Goal: Task Accomplishment & Management: Manage account settings

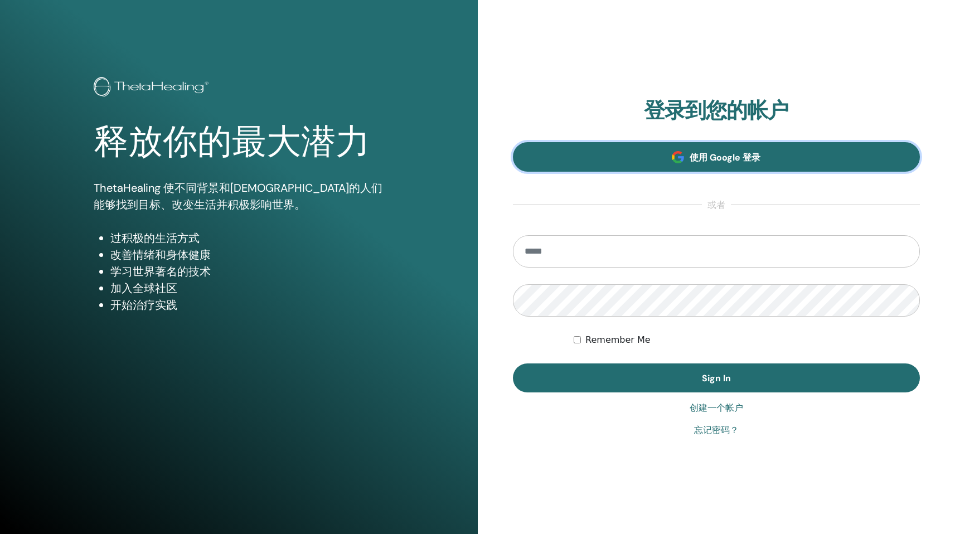
click at [678, 159] on span at bounding box center [678, 157] width 12 height 12
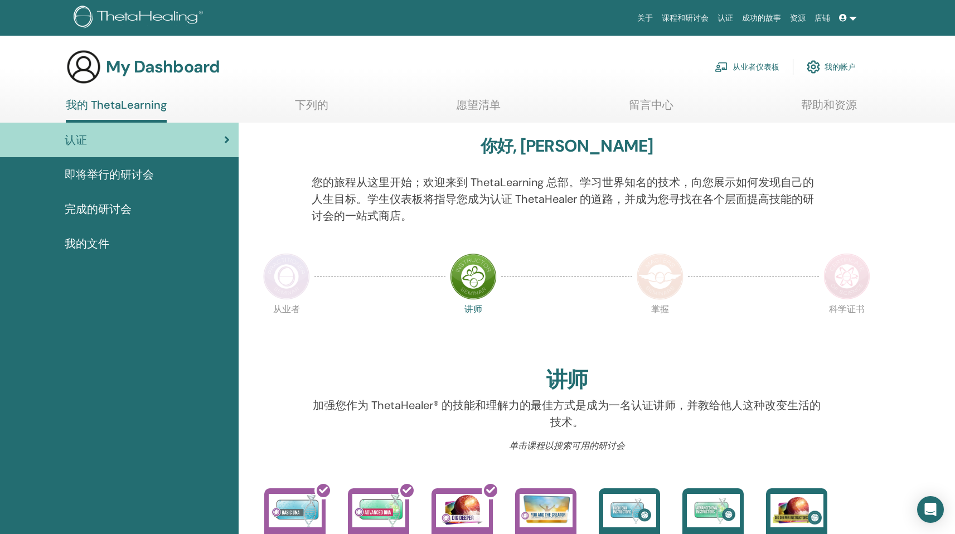
click at [171, 183] on link "即将举行的研讨会" at bounding box center [119, 174] width 239 height 35
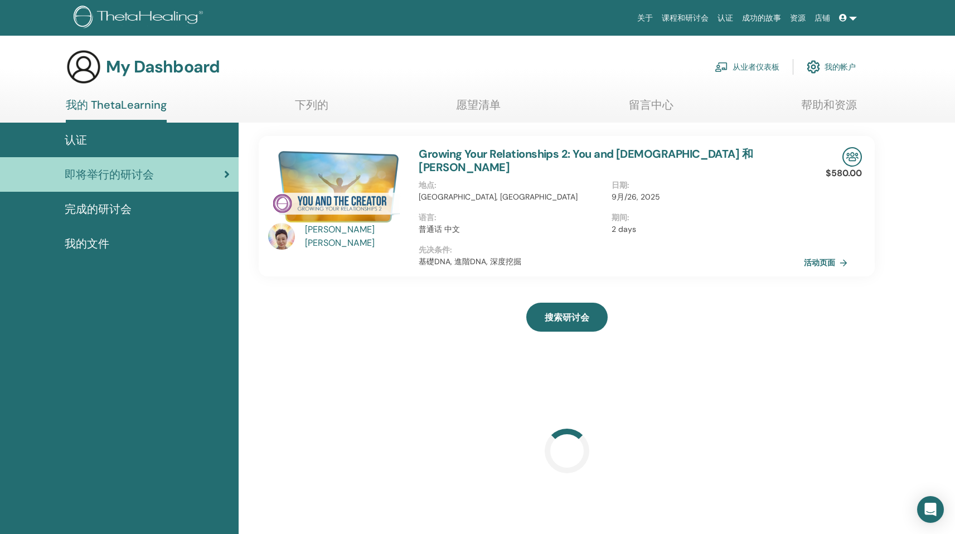
click at [169, 201] on div "完成的研讨会" at bounding box center [119, 209] width 221 height 17
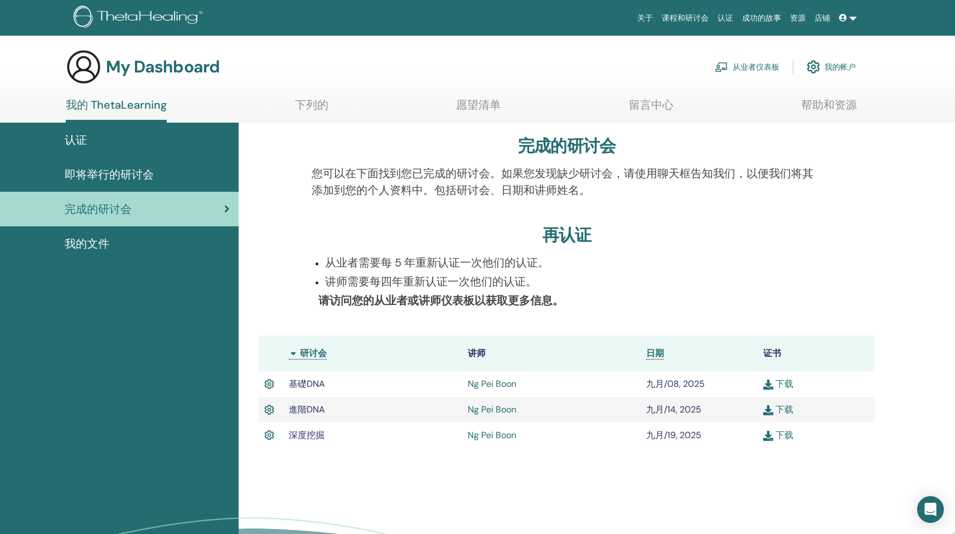
click at [93, 250] on span "我的文件" at bounding box center [87, 243] width 45 height 17
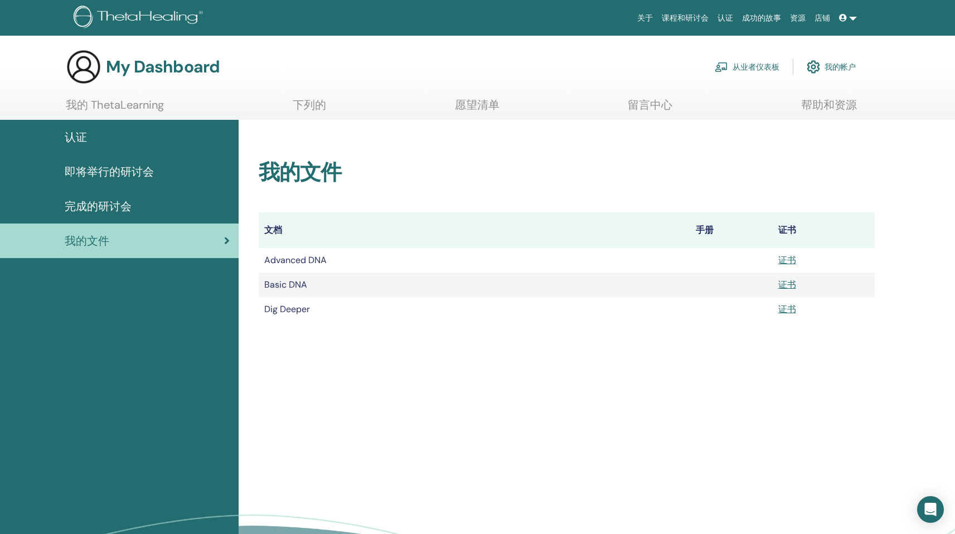
click at [819, 63] on img at bounding box center [812, 66] width 13 height 19
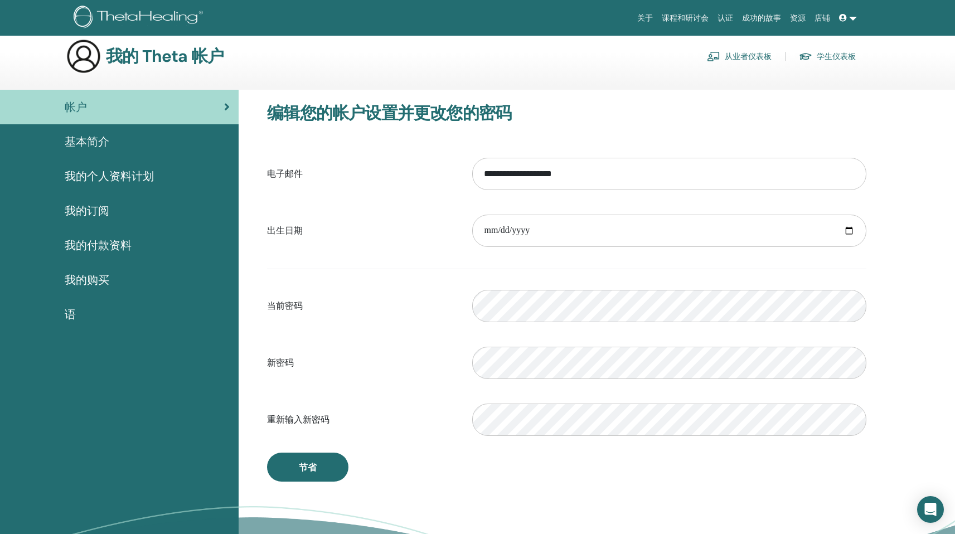
scroll to position [26, 0]
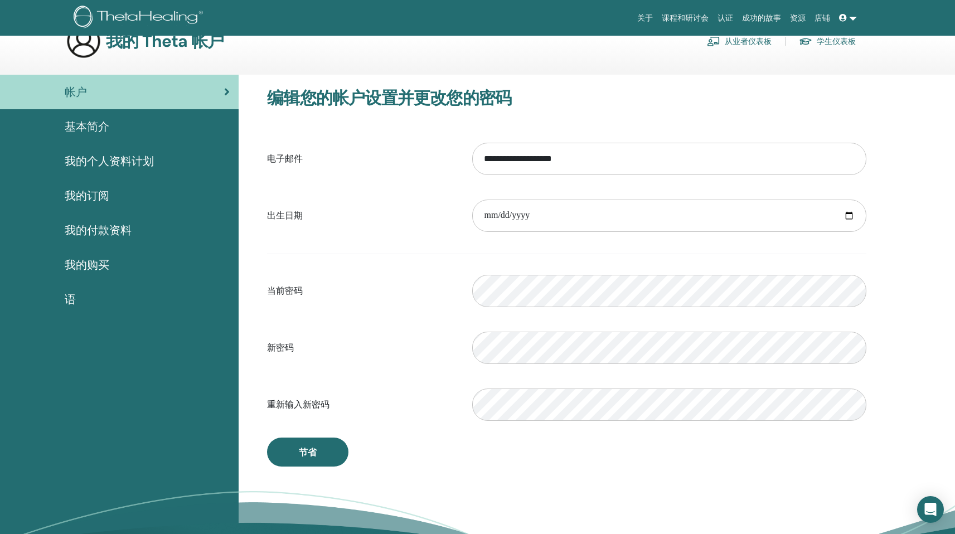
click at [150, 123] on div "基本简介" at bounding box center [119, 126] width 221 height 17
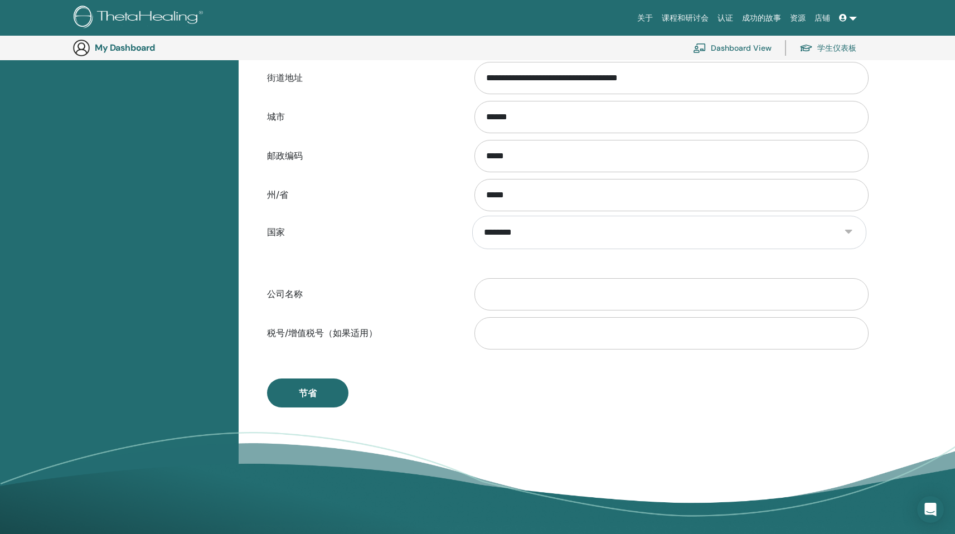
scroll to position [237, 0]
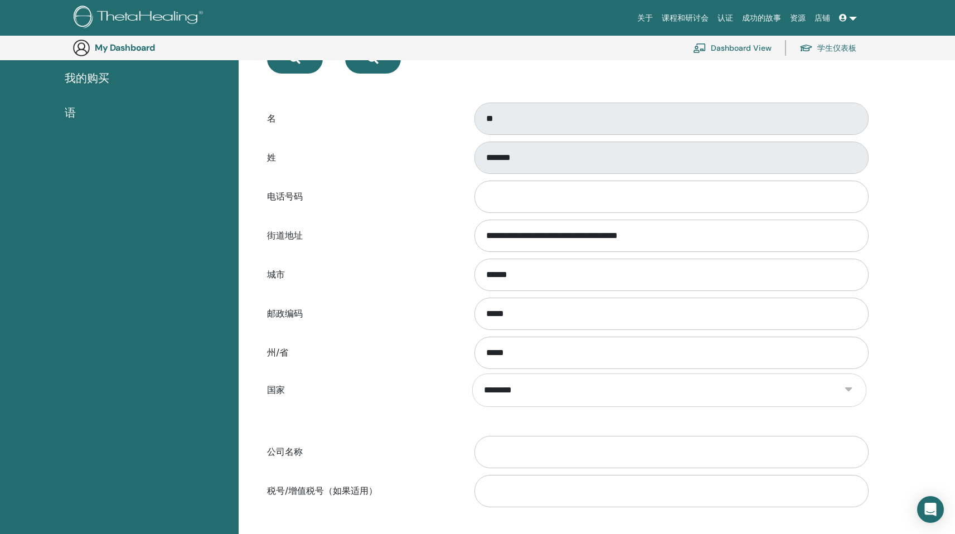
click at [805, 54] on link "学生仪表板" at bounding box center [827, 48] width 57 height 25
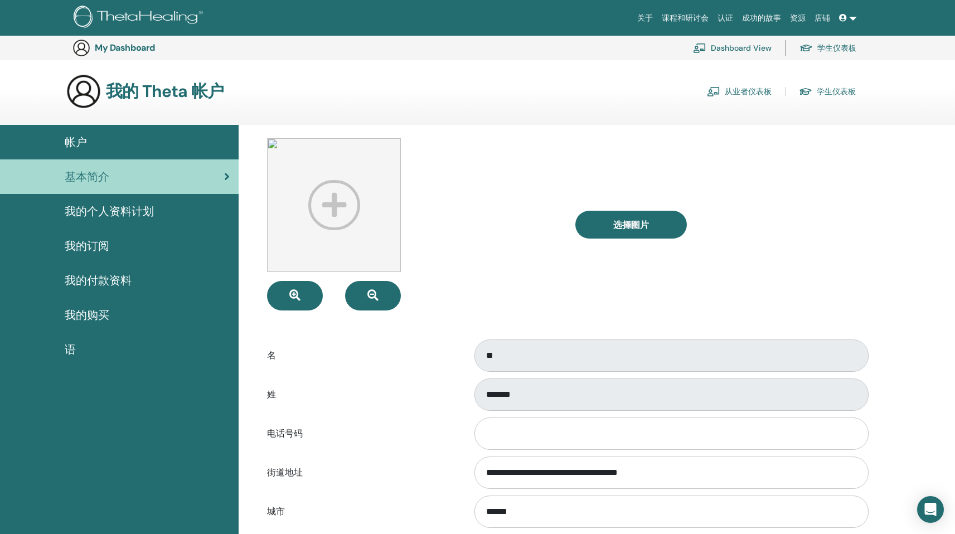
scroll to position [237, 0]
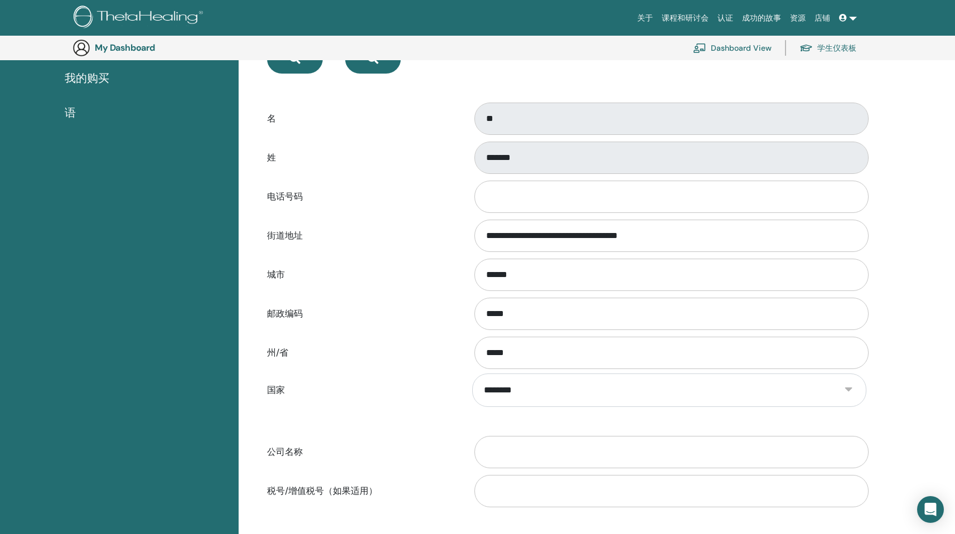
click at [750, 50] on link "Dashboard View" at bounding box center [732, 48] width 79 height 25
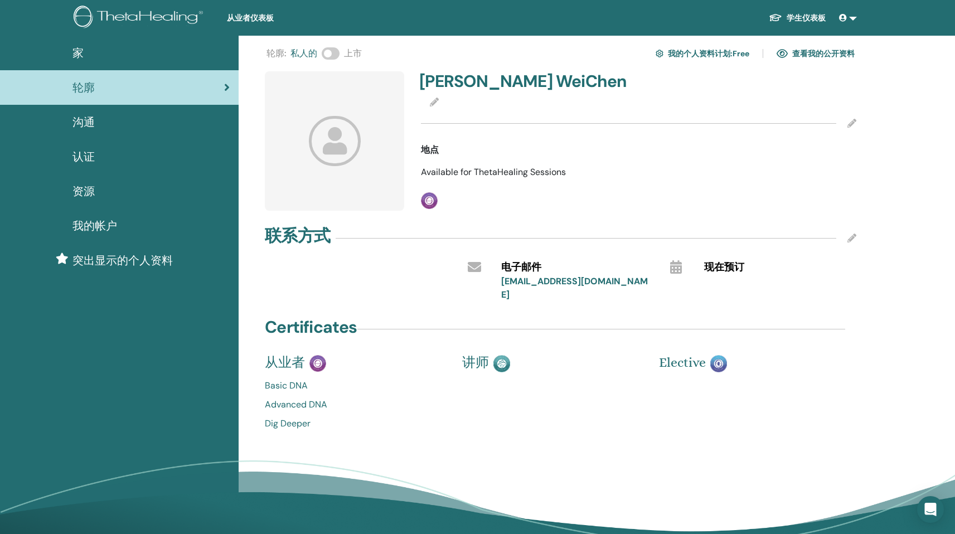
click at [437, 103] on icon at bounding box center [434, 102] width 9 height 9
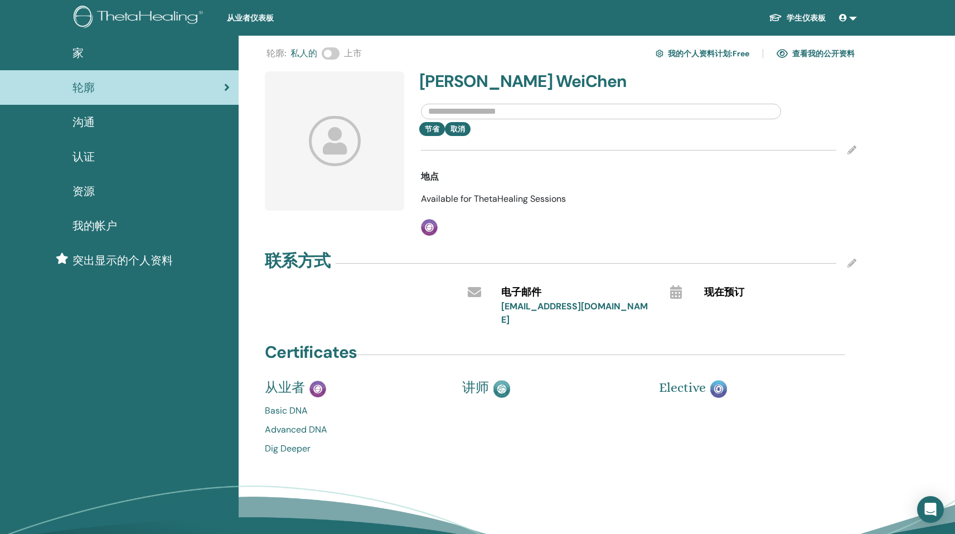
click at [567, 132] on div "节省 取消" at bounding box center [638, 129] width 452 height 14
click at [524, 155] on div at bounding box center [638, 150] width 435 height 28
click at [455, 127] on div "节省 取消" at bounding box center [638, 129] width 452 height 14
click at [463, 132] on button "取消" at bounding box center [458, 129] width 26 height 14
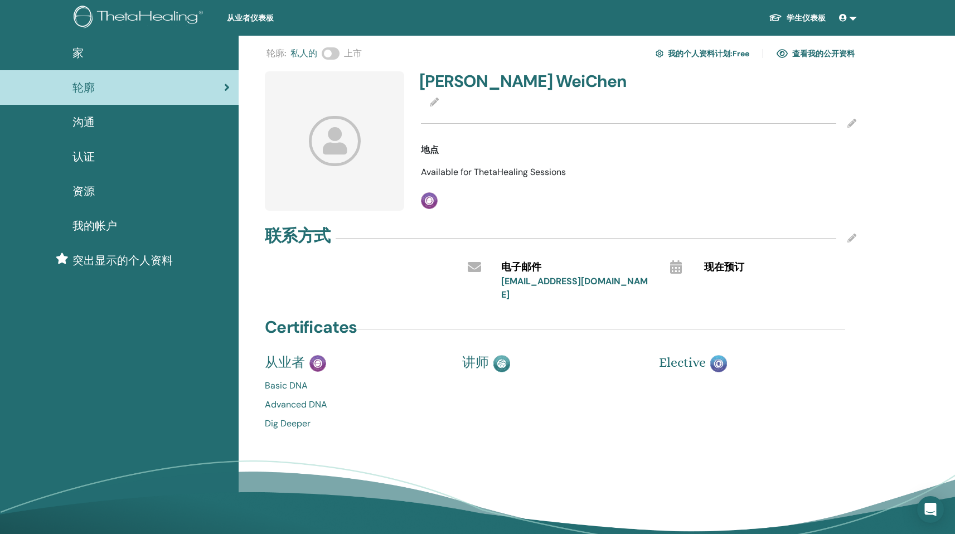
click at [332, 57] on span at bounding box center [331, 53] width 18 height 12
click at [330, 57] on span at bounding box center [331, 53] width 18 height 12
drag, startPoint x: 450, startPoint y: 84, endPoint x: 514, endPoint y: 88, distance: 64.2
click at [513, 88] on h4 "Ng WeiChen" at bounding box center [525, 81] width 212 height 20
click at [514, 87] on h4 "Ng WeiChen" at bounding box center [525, 81] width 212 height 20
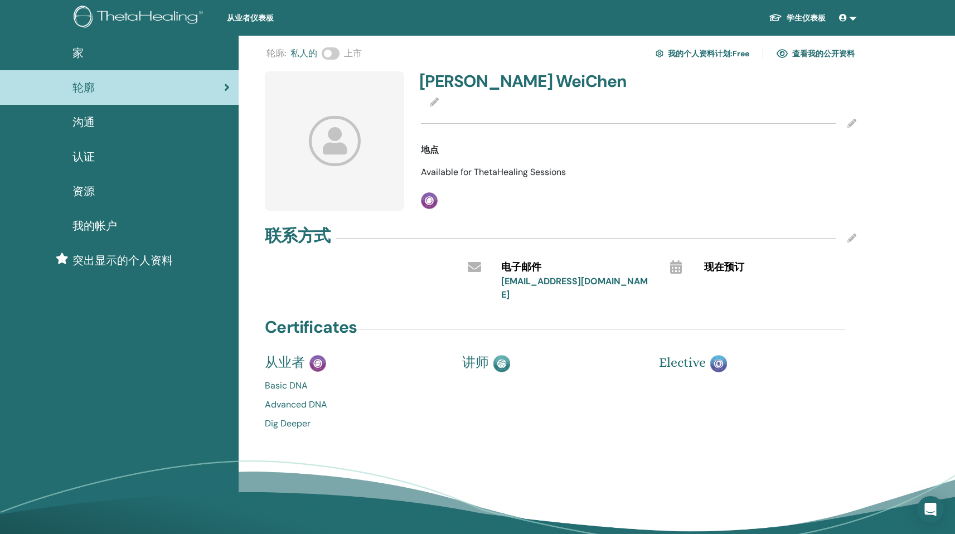
click at [495, 85] on h4 "Ng WeiChen" at bounding box center [525, 81] width 212 height 20
click at [783, 54] on img at bounding box center [781, 53] width 11 height 10
click at [150, 238] on link "我的帐户" at bounding box center [119, 225] width 239 height 35
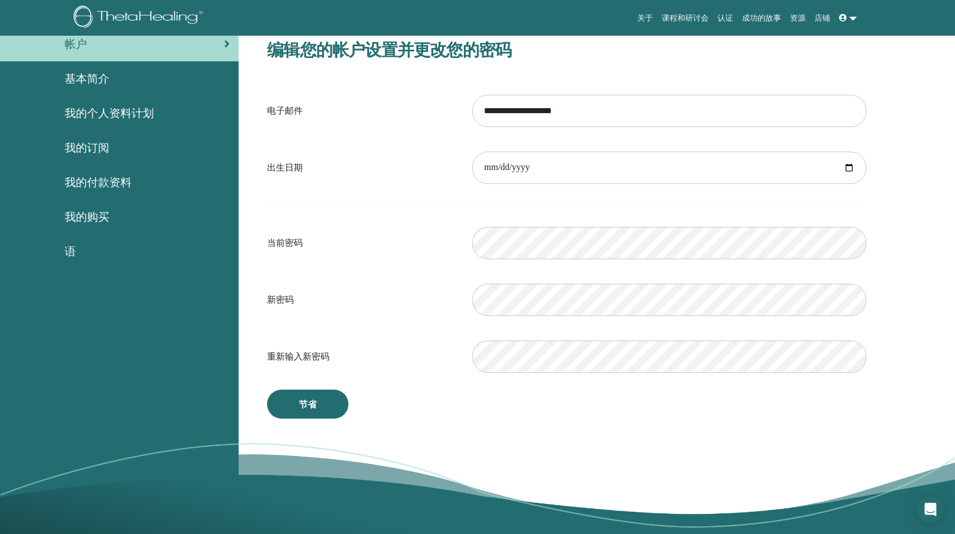
scroll to position [234, 0]
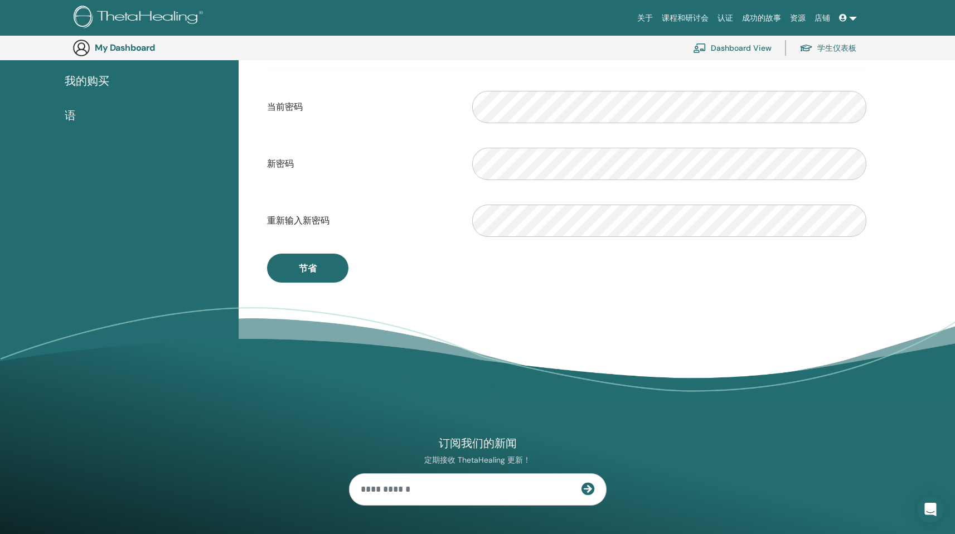
click at [84, 120] on div "语" at bounding box center [119, 115] width 221 height 17
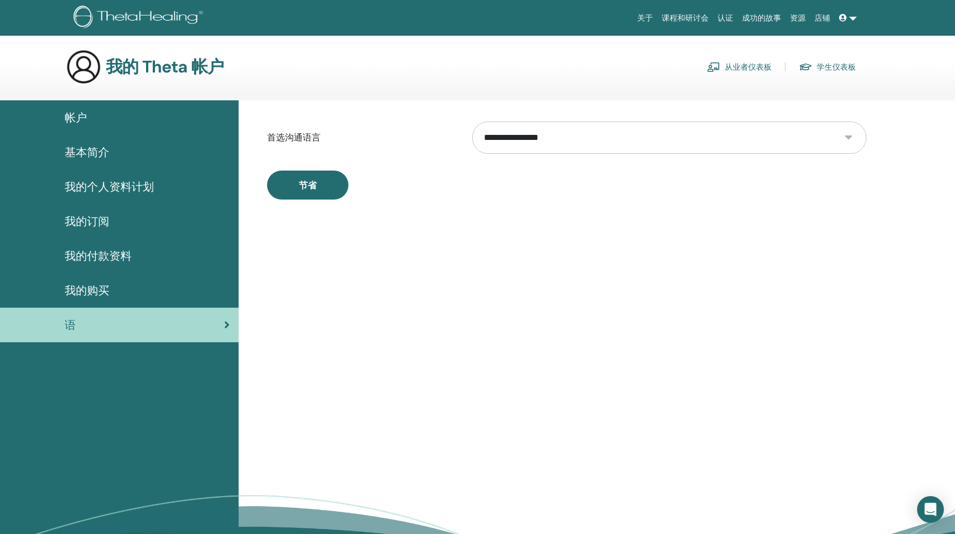
click at [563, 143] on select "**********" at bounding box center [669, 137] width 394 height 32
select select "***"
click at [472, 121] on select "**********" at bounding box center [669, 137] width 394 height 32
click at [327, 189] on button "节省" at bounding box center [307, 185] width 81 height 29
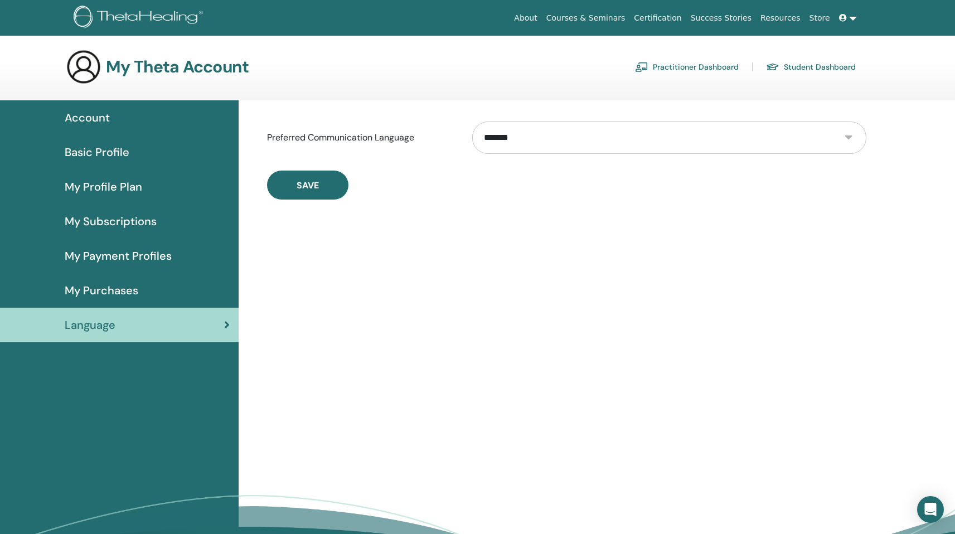
click at [128, 133] on link "Account" at bounding box center [119, 117] width 239 height 35
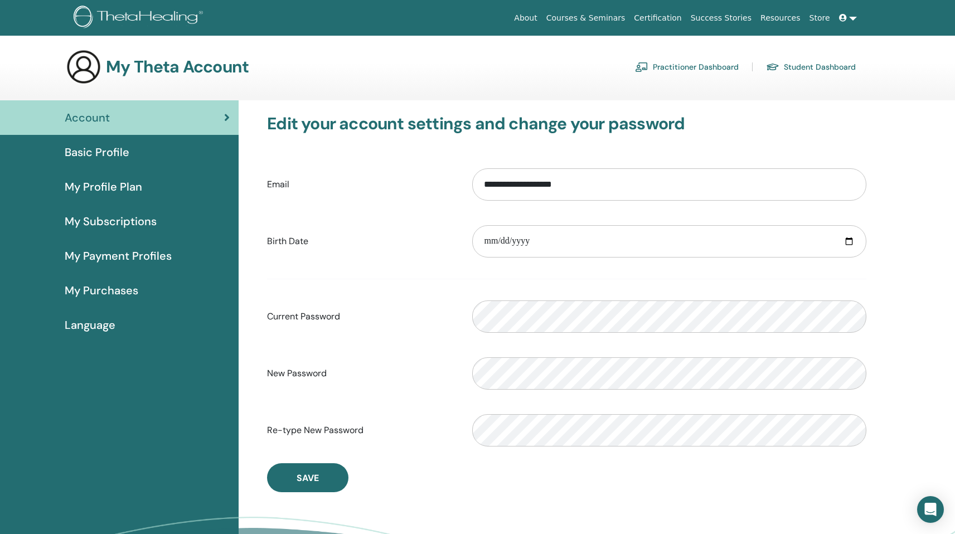
click at [121, 174] on link "My Profile Plan" at bounding box center [119, 186] width 239 height 35
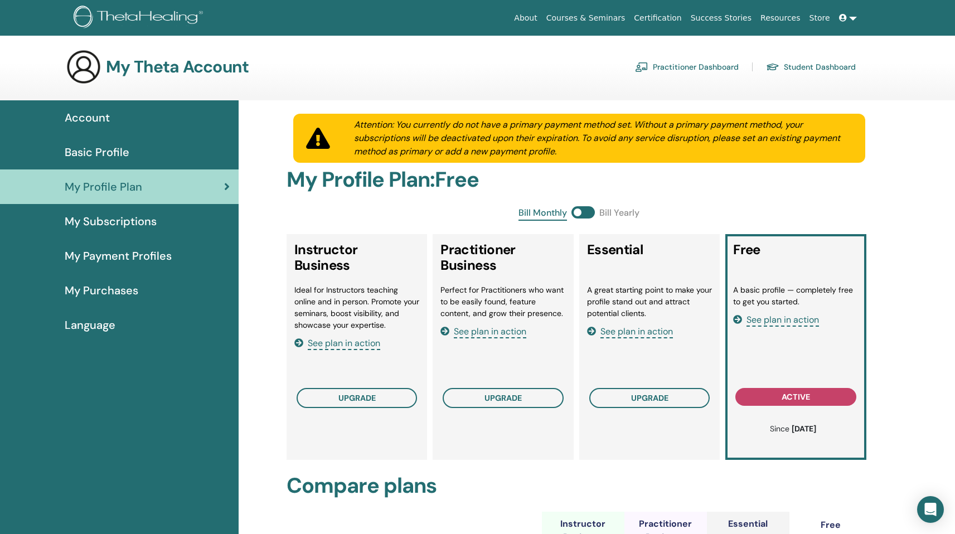
click at [109, 155] on span "Basic Profile" at bounding box center [97, 152] width 65 height 17
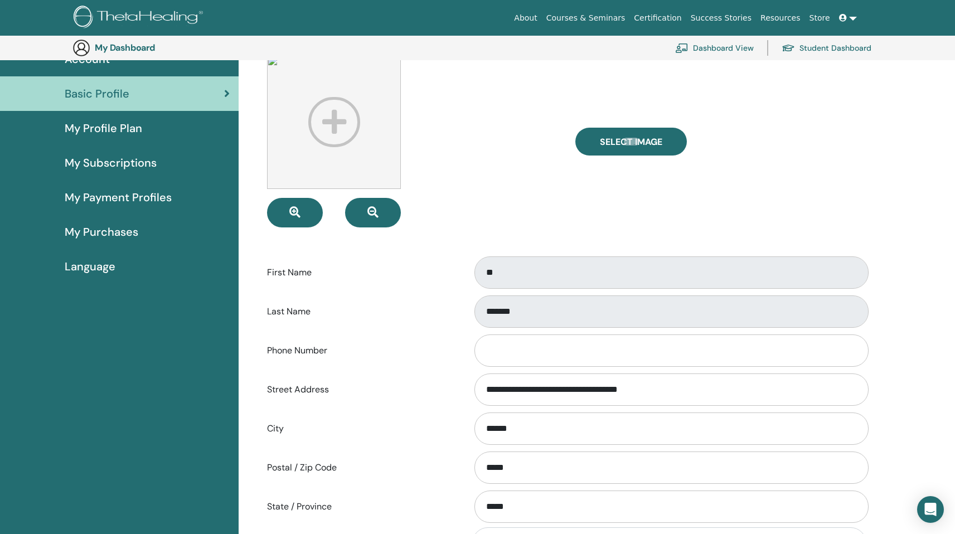
scroll to position [26, 0]
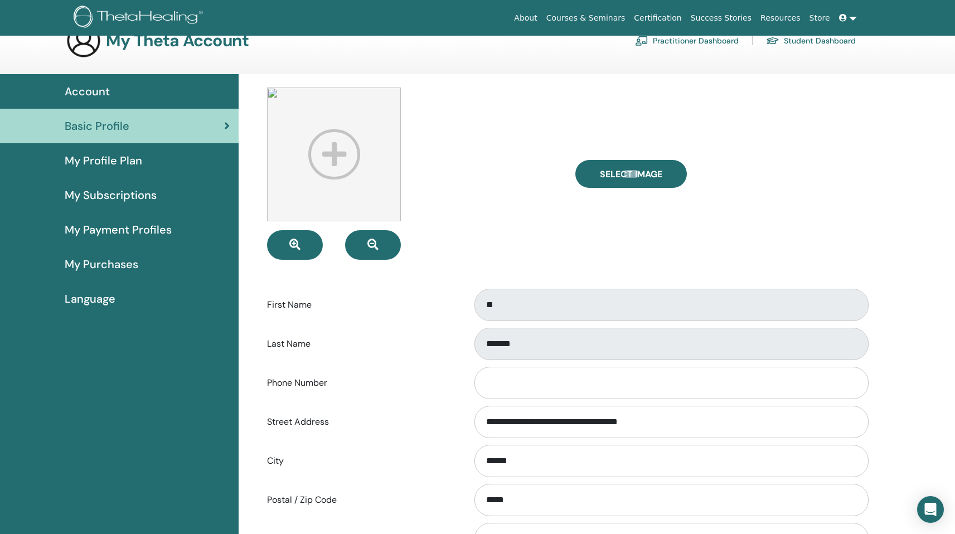
click at [291, 125] on img at bounding box center [334, 154] width 134 height 134
click at [354, 159] on img at bounding box center [334, 154] width 134 height 134
click at [331, 151] on img at bounding box center [334, 154] width 134 height 134
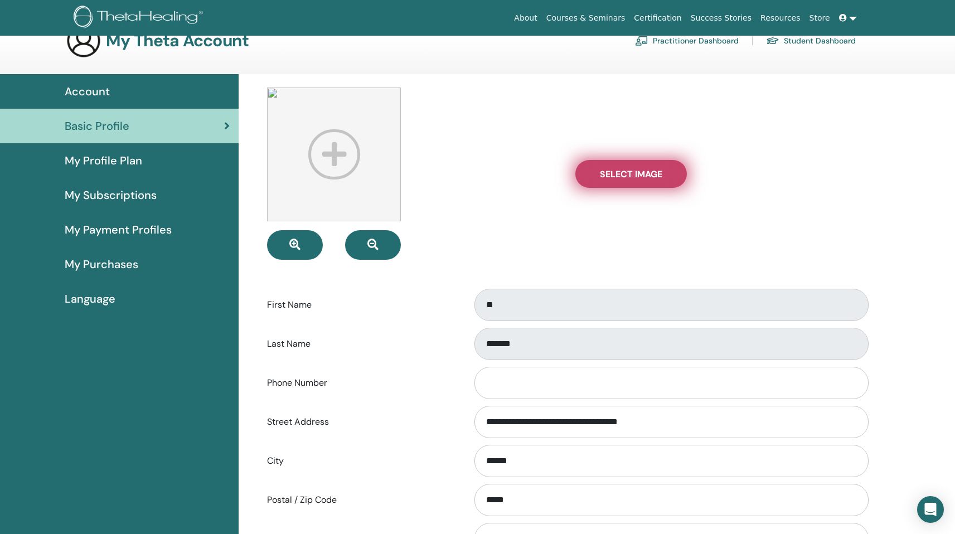
click at [621, 172] on span "Select Image" at bounding box center [631, 174] width 62 height 12
click at [624, 172] on input "Select Image" at bounding box center [631, 174] width 14 height 8
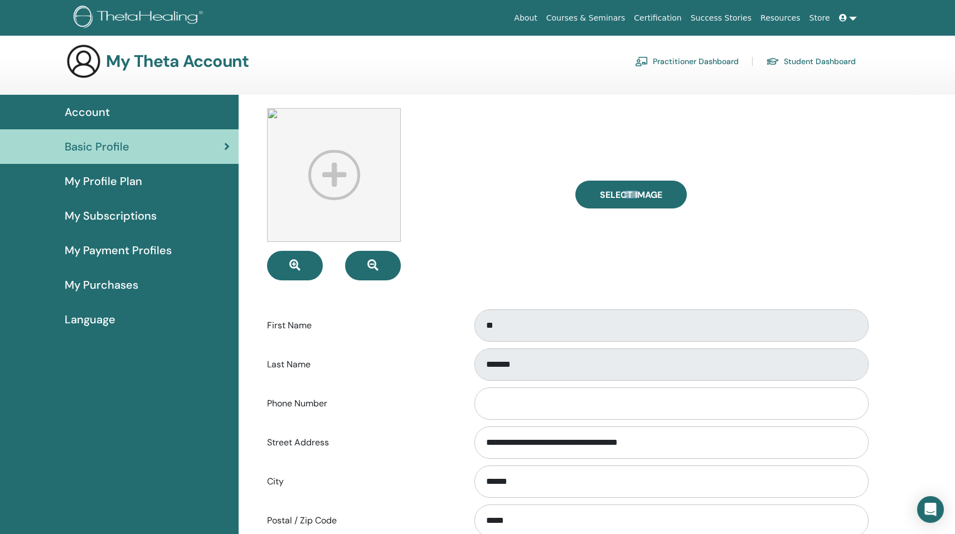
scroll to position [4, 0]
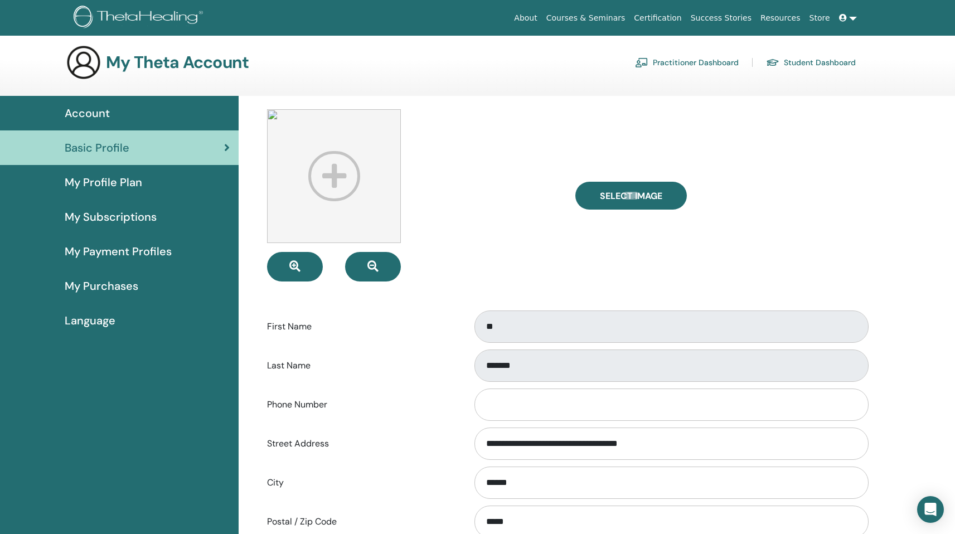
click at [670, 67] on link "Practitioner Dashboard" at bounding box center [687, 63] width 104 height 18
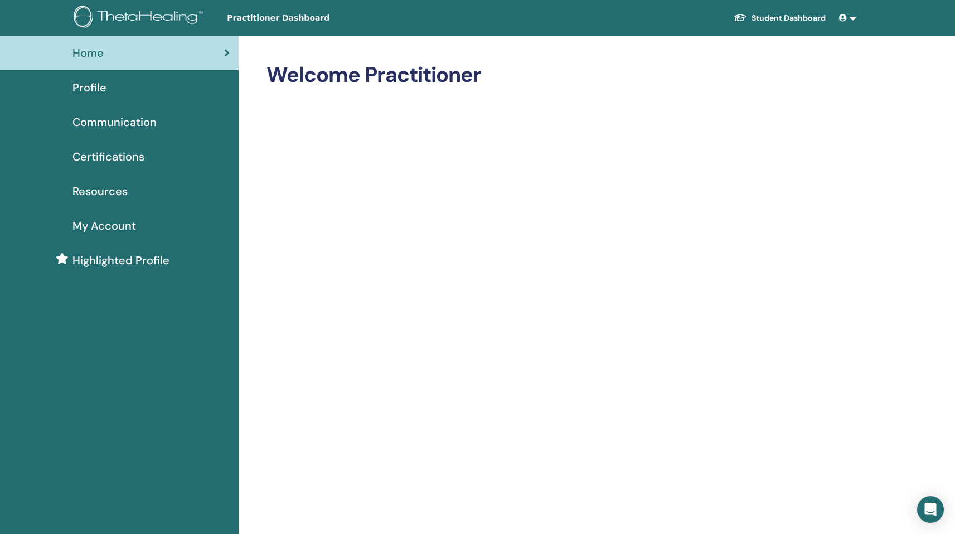
click at [167, 84] on div "Profile" at bounding box center [119, 87] width 221 height 17
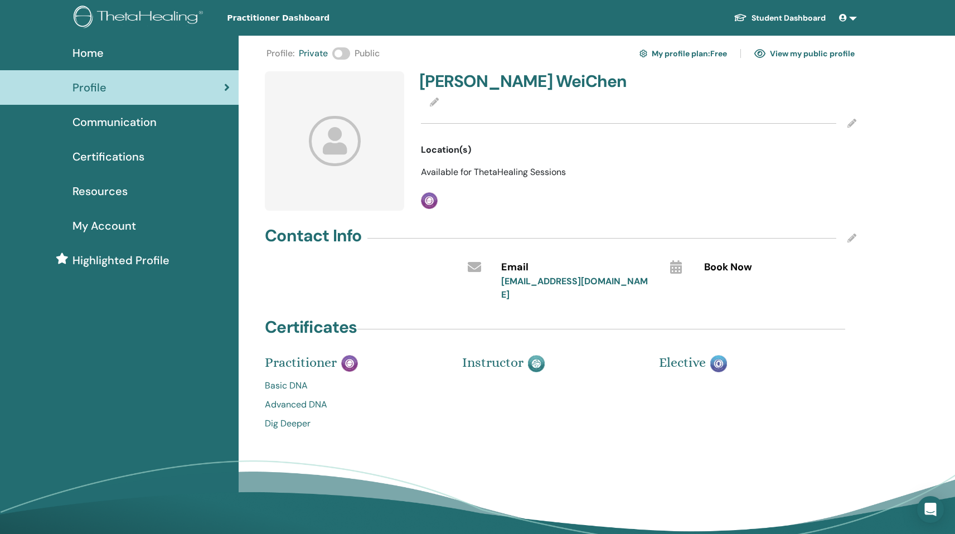
click at [173, 109] on link "Communication" at bounding box center [119, 122] width 239 height 35
click at [172, 116] on div "Communication" at bounding box center [119, 122] width 221 height 17
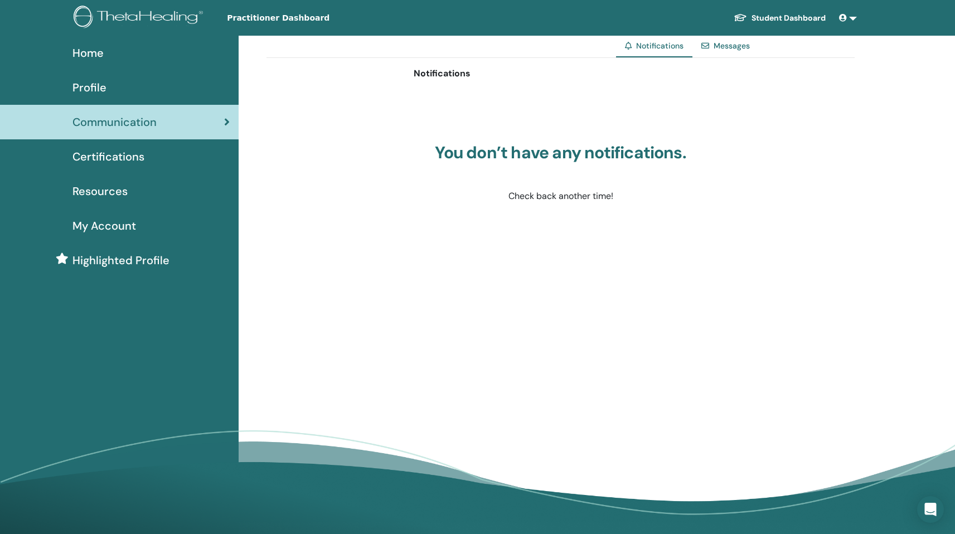
click at [139, 158] on span "Certifications" at bounding box center [108, 156] width 72 height 17
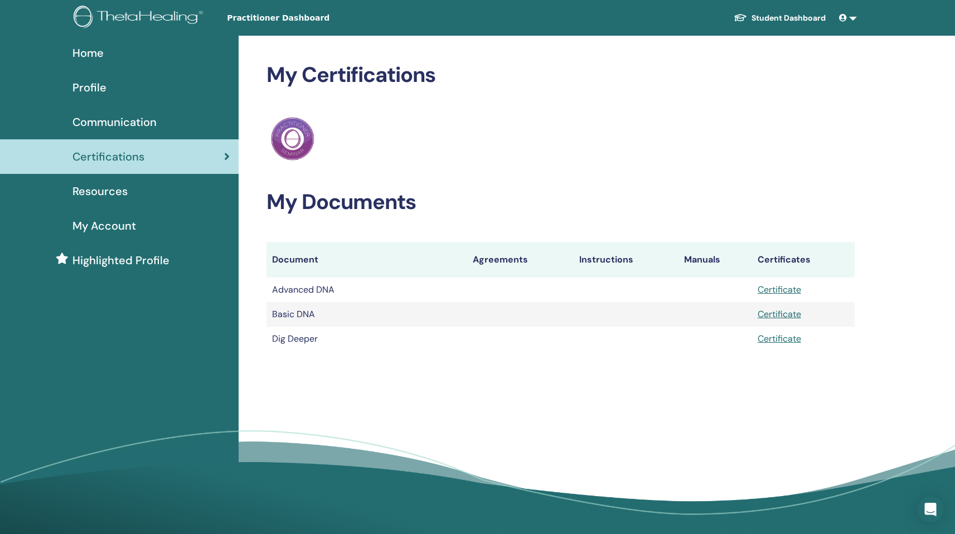
click at [134, 197] on div "Resources" at bounding box center [119, 191] width 221 height 17
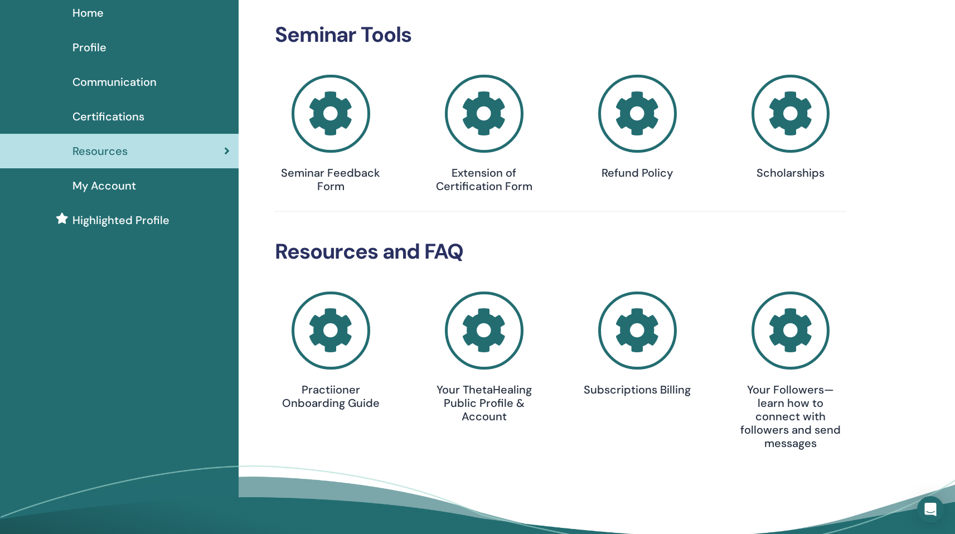
scroll to position [75, 0]
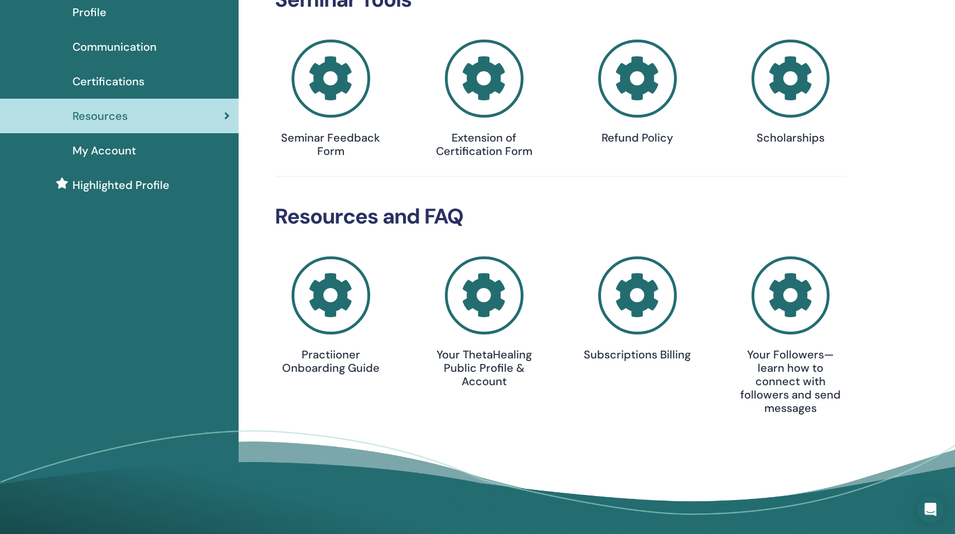
click at [346, 304] on icon at bounding box center [330, 295] width 79 height 79
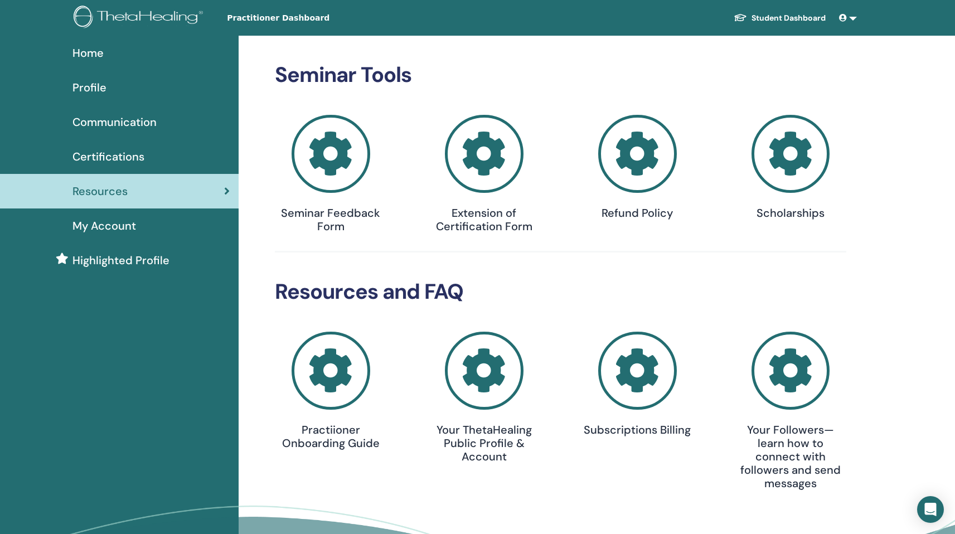
scroll to position [75, 0]
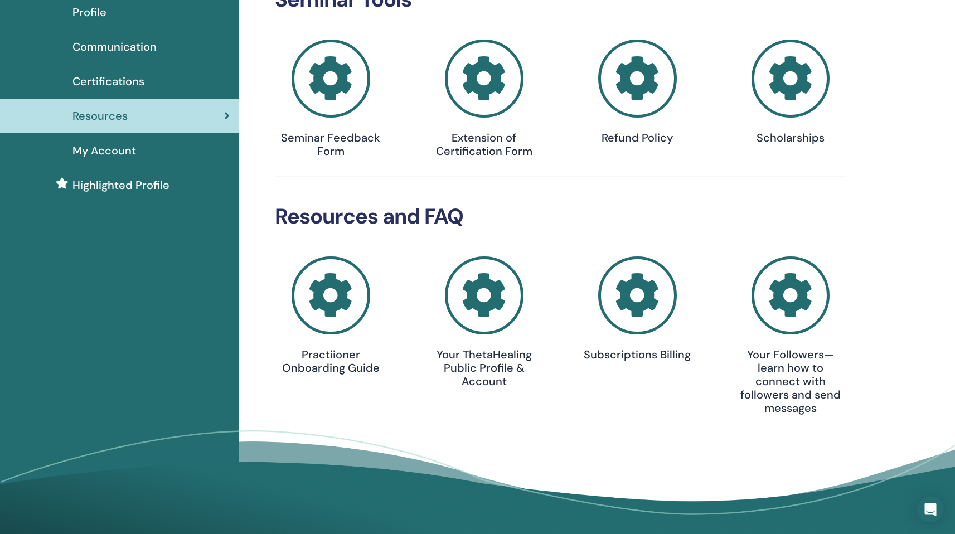
click at [103, 138] on link "My Account" at bounding box center [119, 150] width 239 height 35
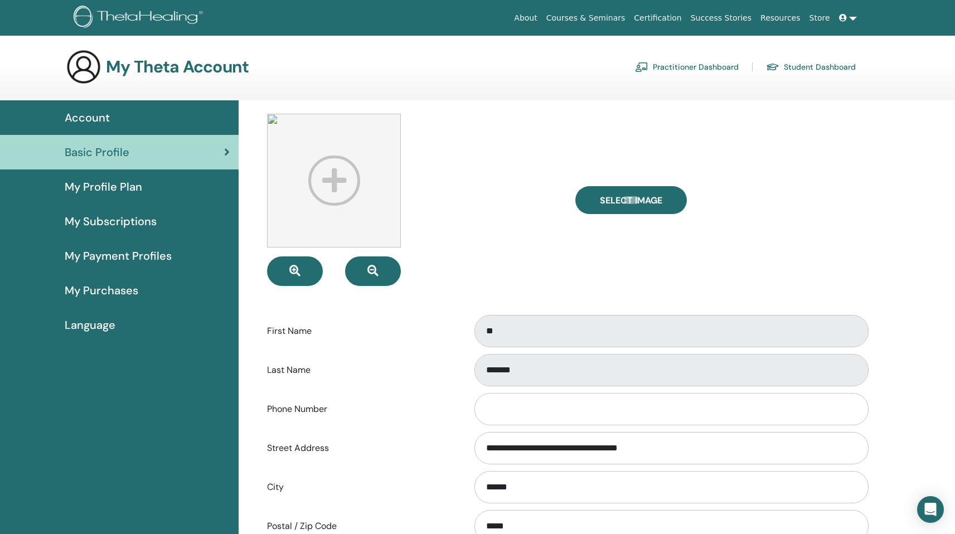
click at [111, 122] on div "Account" at bounding box center [119, 117] width 221 height 17
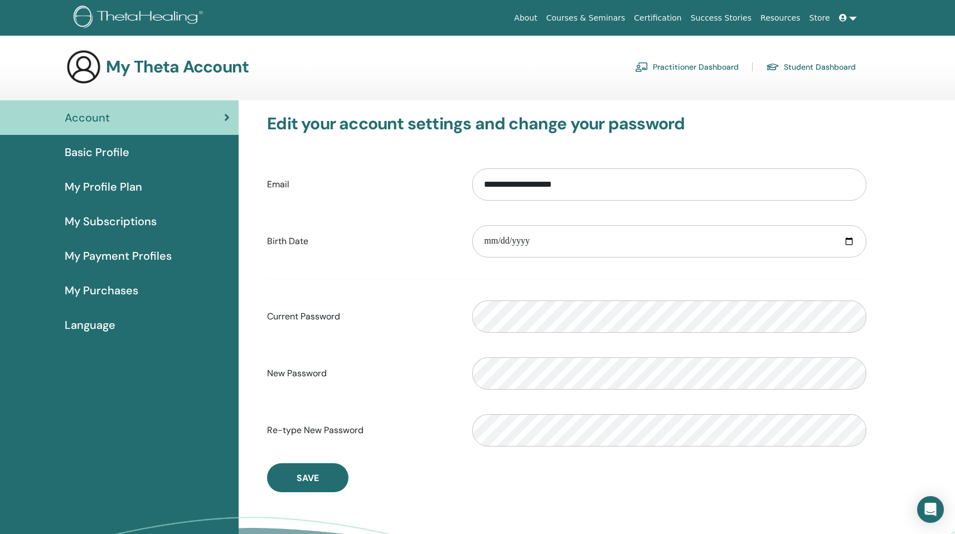
click at [127, 203] on link "My Profile Plan" at bounding box center [119, 186] width 239 height 35
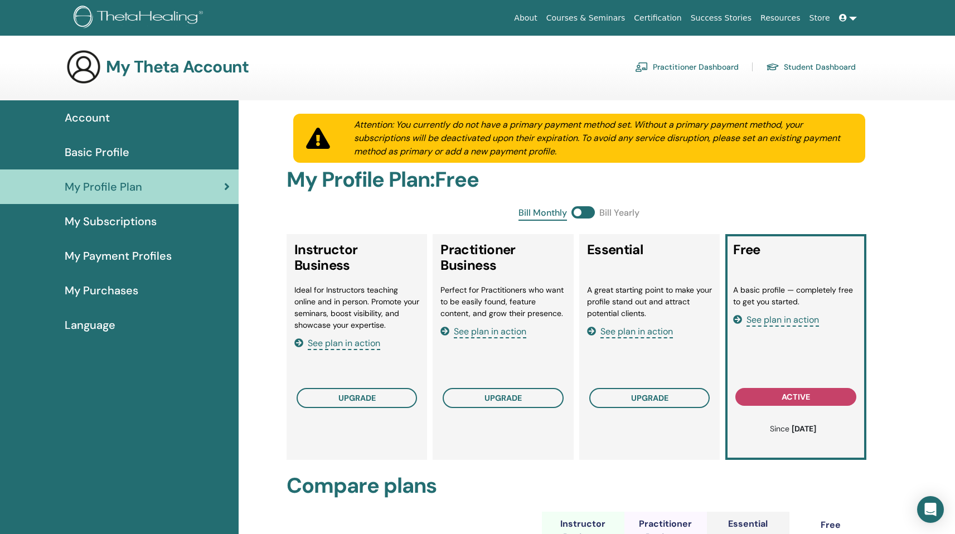
click at [141, 227] on span "My Subscriptions" at bounding box center [111, 221] width 92 height 17
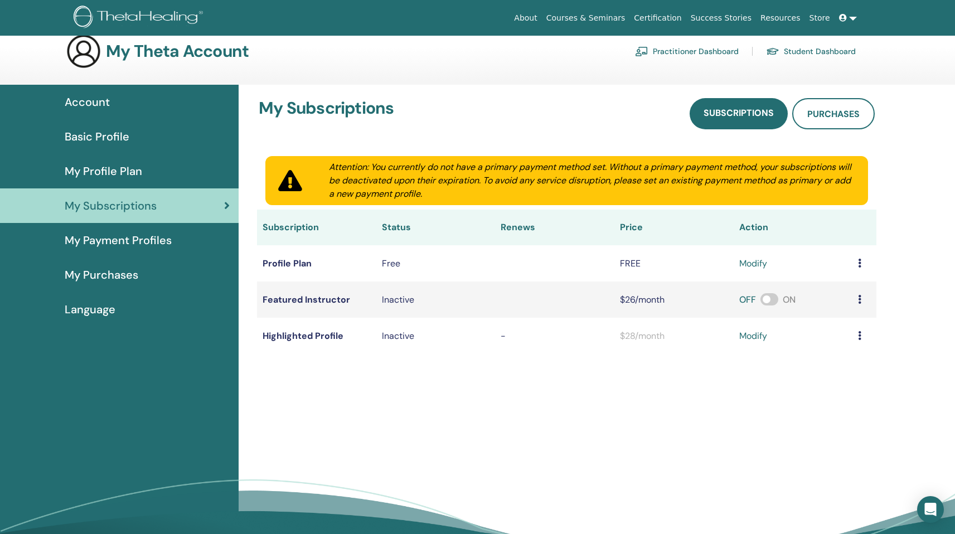
scroll to position [42, 0]
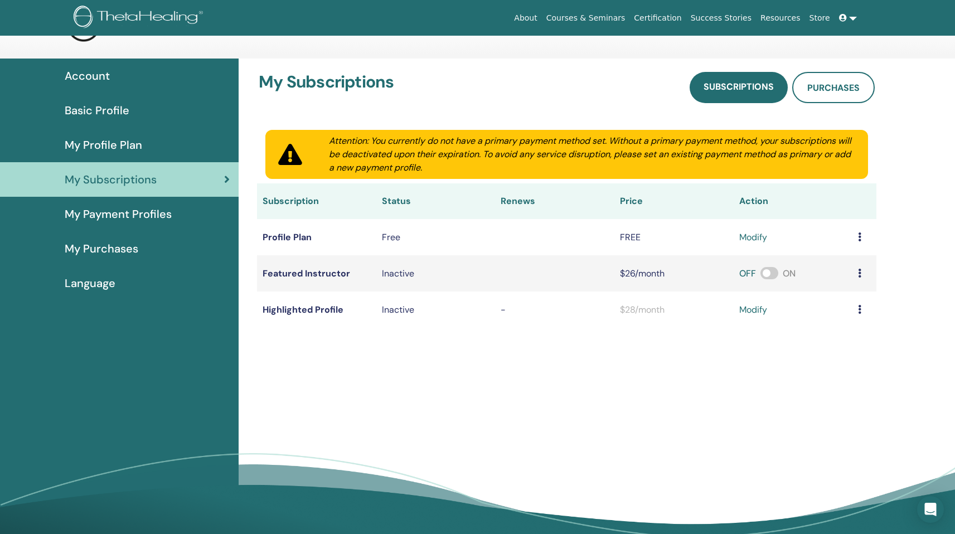
click at [154, 217] on span "My Payment Profiles" at bounding box center [118, 214] width 107 height 17
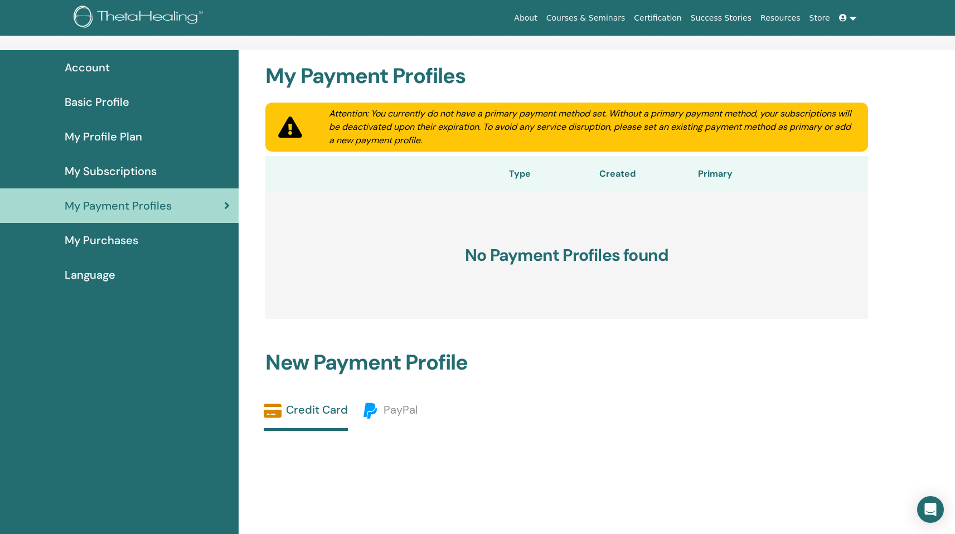
scroll to position [72, 0]
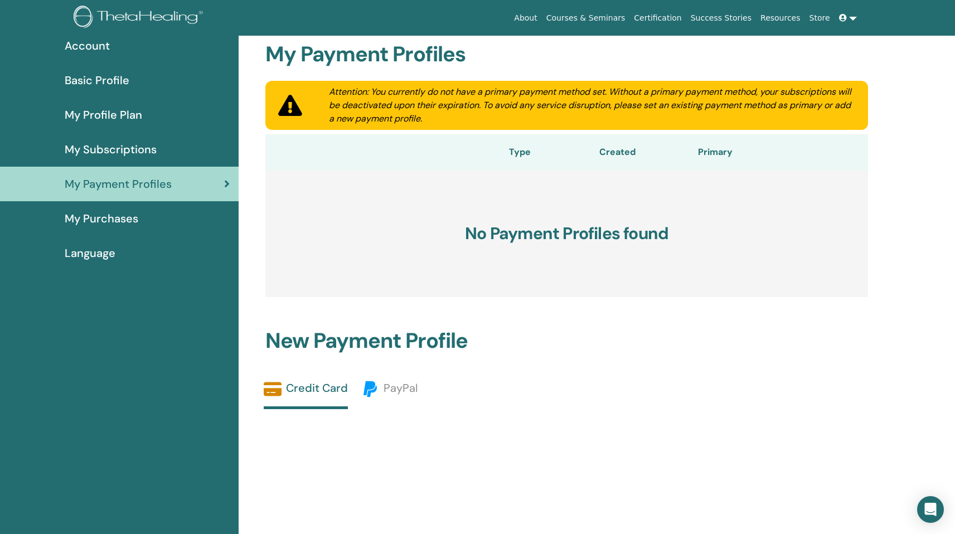
click at [167, 227] on link "My Purchases" at bounding box center [119, 218] width 239 height 35
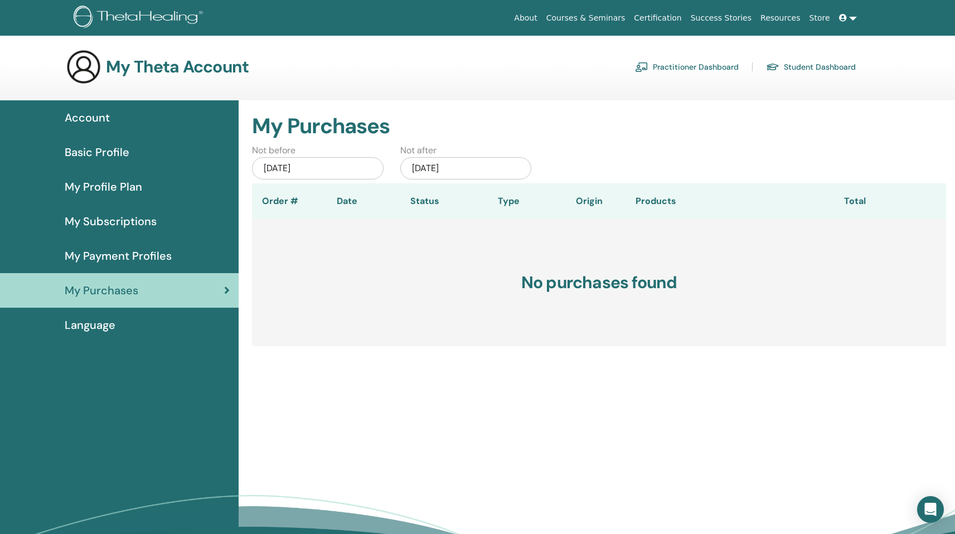
click at [144, 329] on div "Language" at bounding box center [119, 325] width 221 height 17
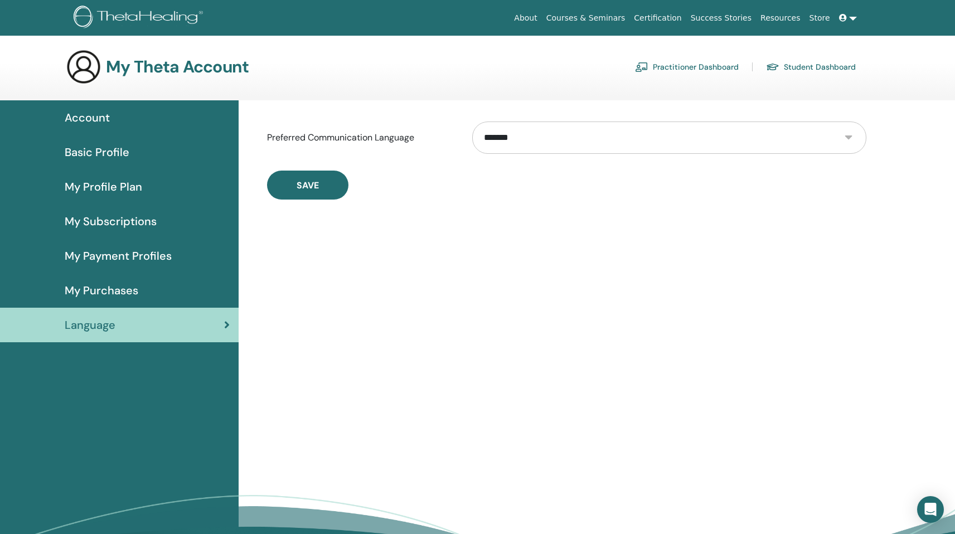
click at [532, 153] on select "**********" at bounding box center [669, 137] width 394 height 32
select select "***"
click at [472, 121] on select "**********" at bounding box center [669, 137] width 394 height 32
click at [335, 191] on button "Save" at bounding box center [307, 185] width 81 height 29
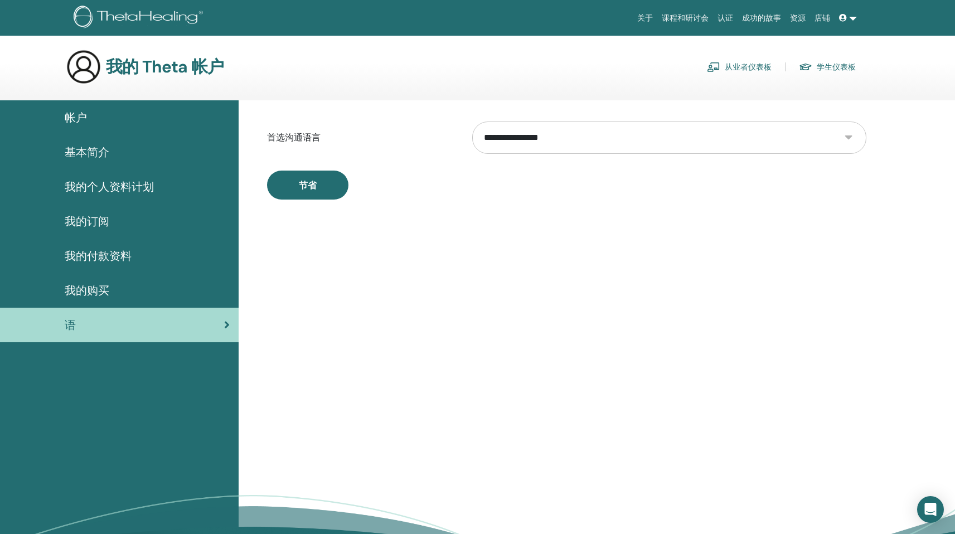
click at [650, 20] on link "关于" at bounding box center [645, 18] width 25 height 21
